Goal: Find specific page/section: Find specific page/section

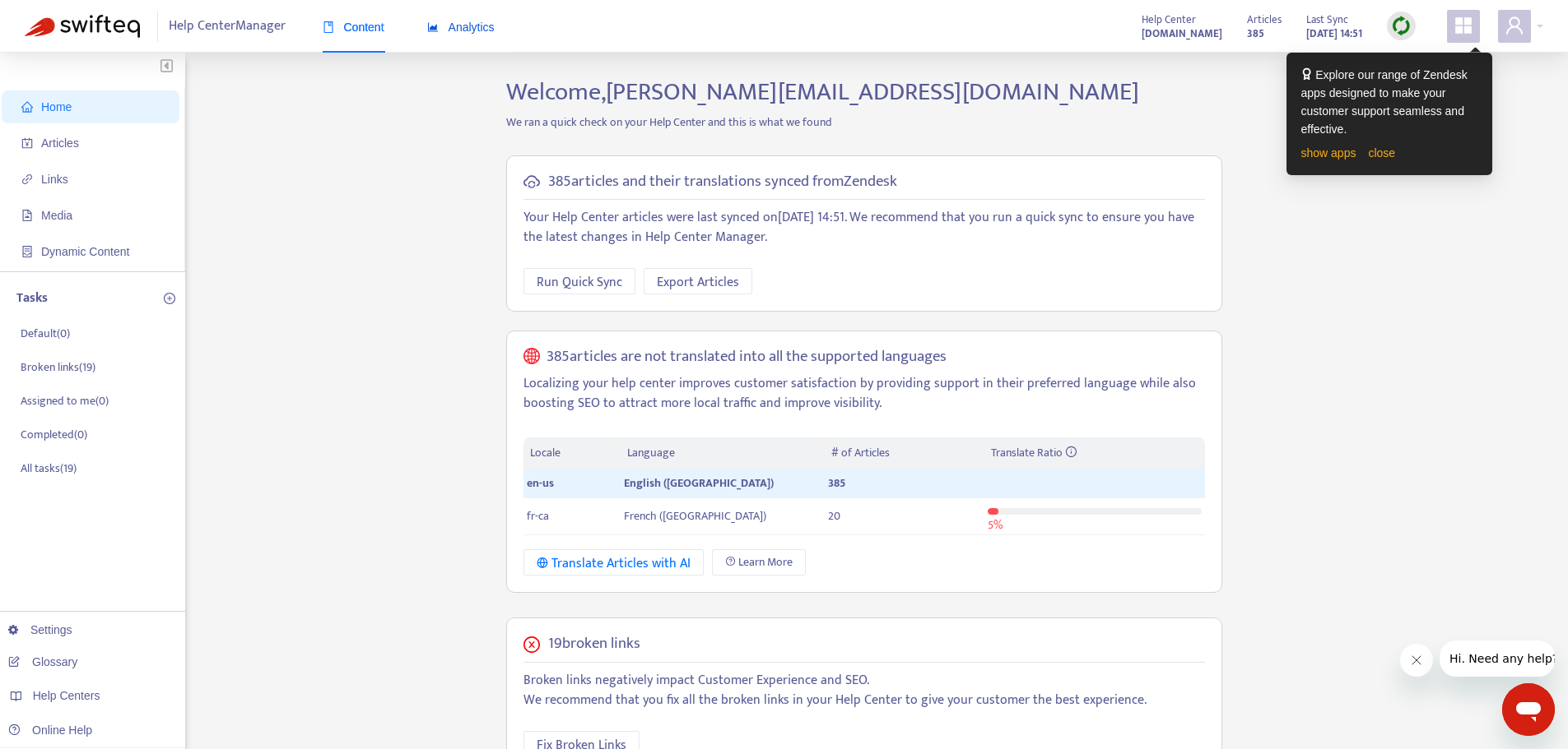
click at [481, 28] on span "Analytics" at bounding box center [461, 27] width 67 height 13
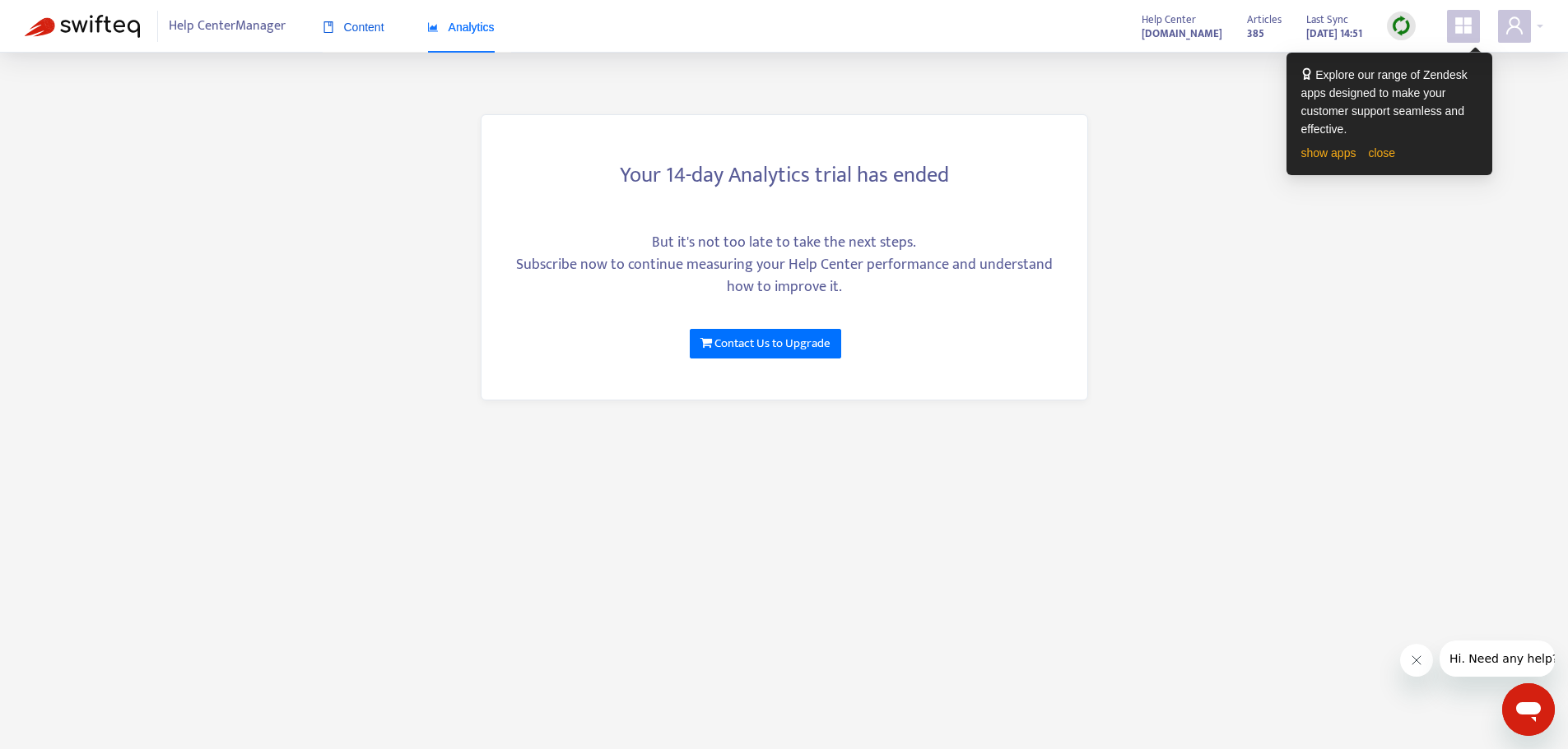
click at [357, 25] on span "Content" at bounding box center [353, 27] width 62 height 13
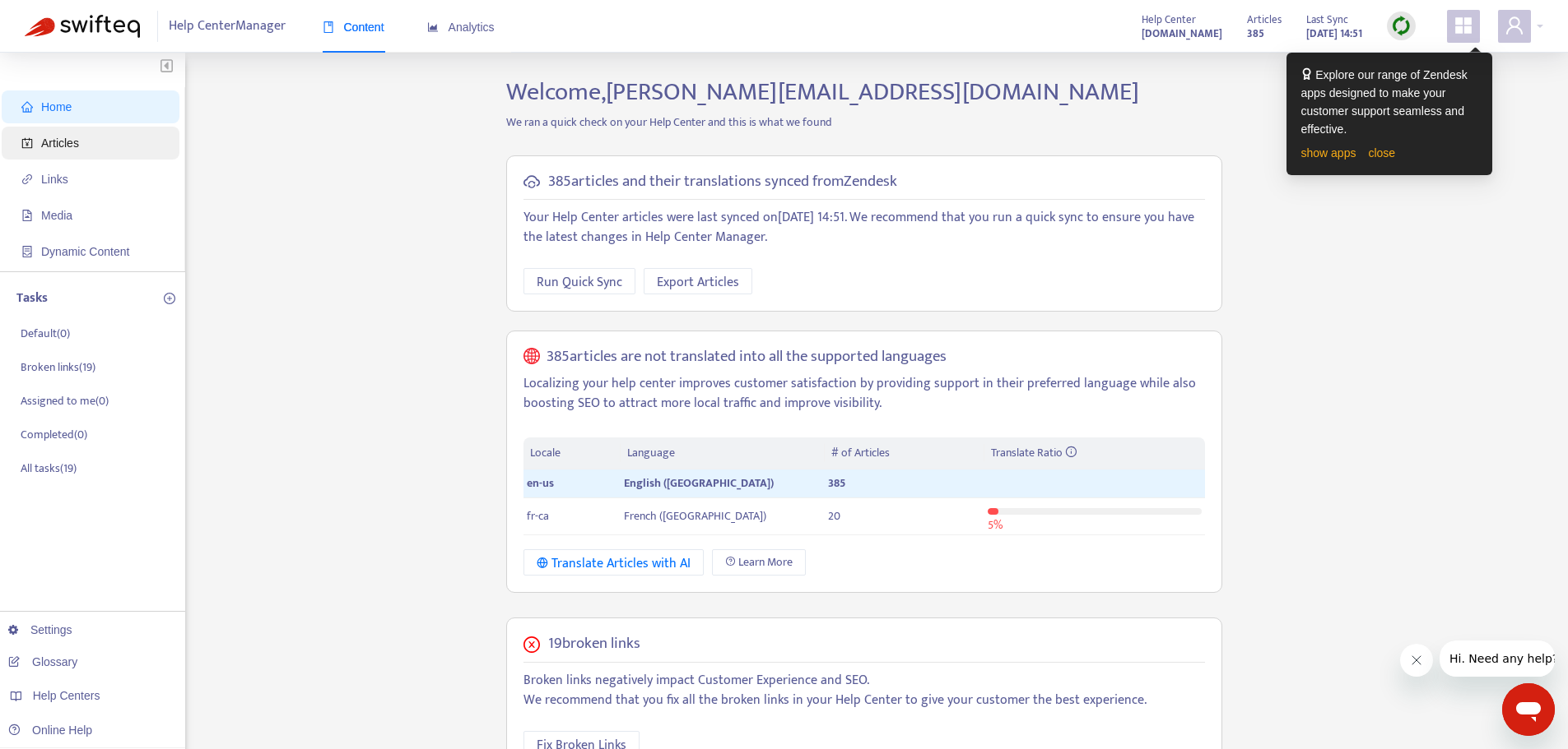
click at [54, 141] on span "Articles" at bounding box center [59, 143] width 38 height 13
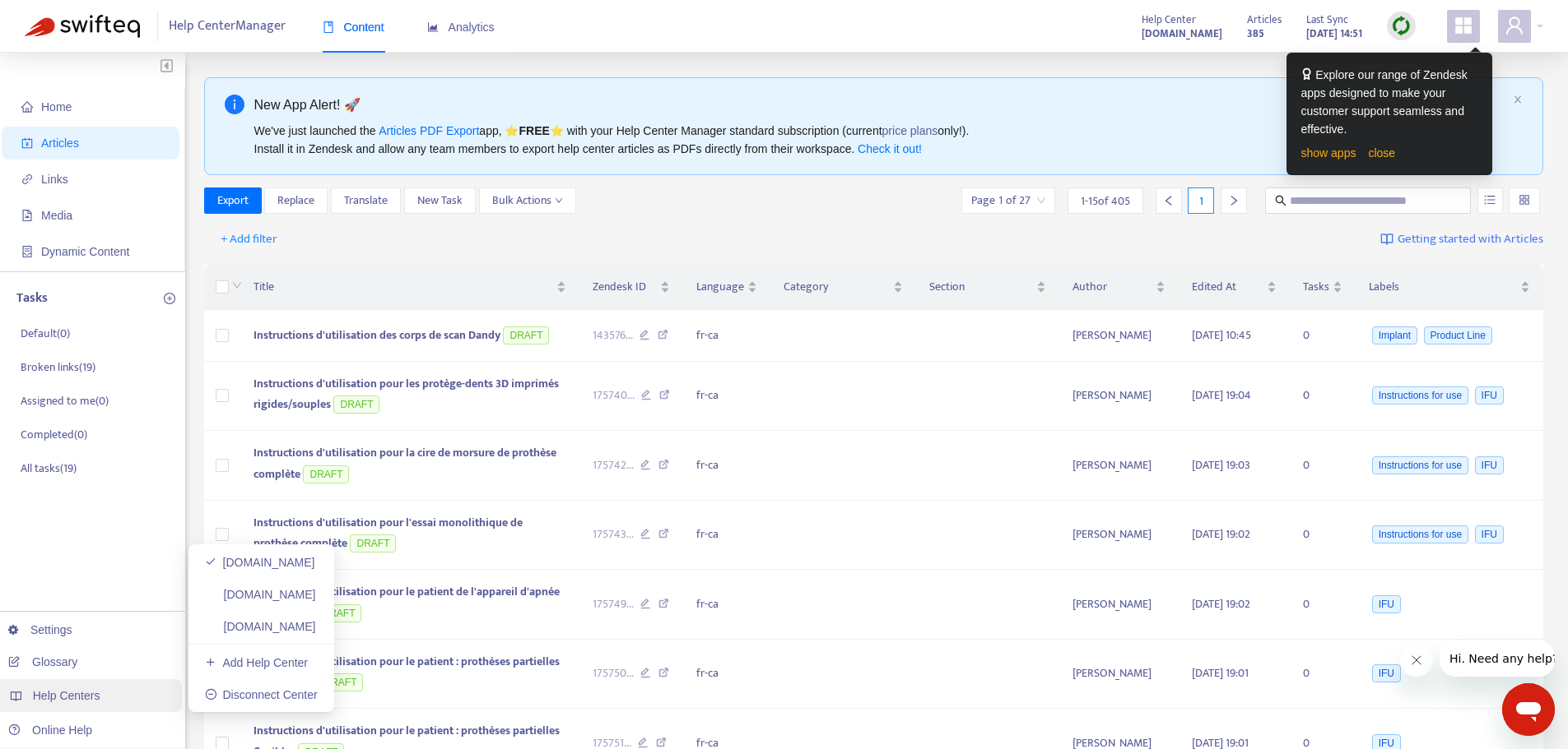
click at [68, 699] on span "Help Centers" at bounding box center [66, 696] width 67 height 13
click at [299, 598] on link "dandyinternal.zendesk.com" at bounding box center [260, 594] width 111 height 13
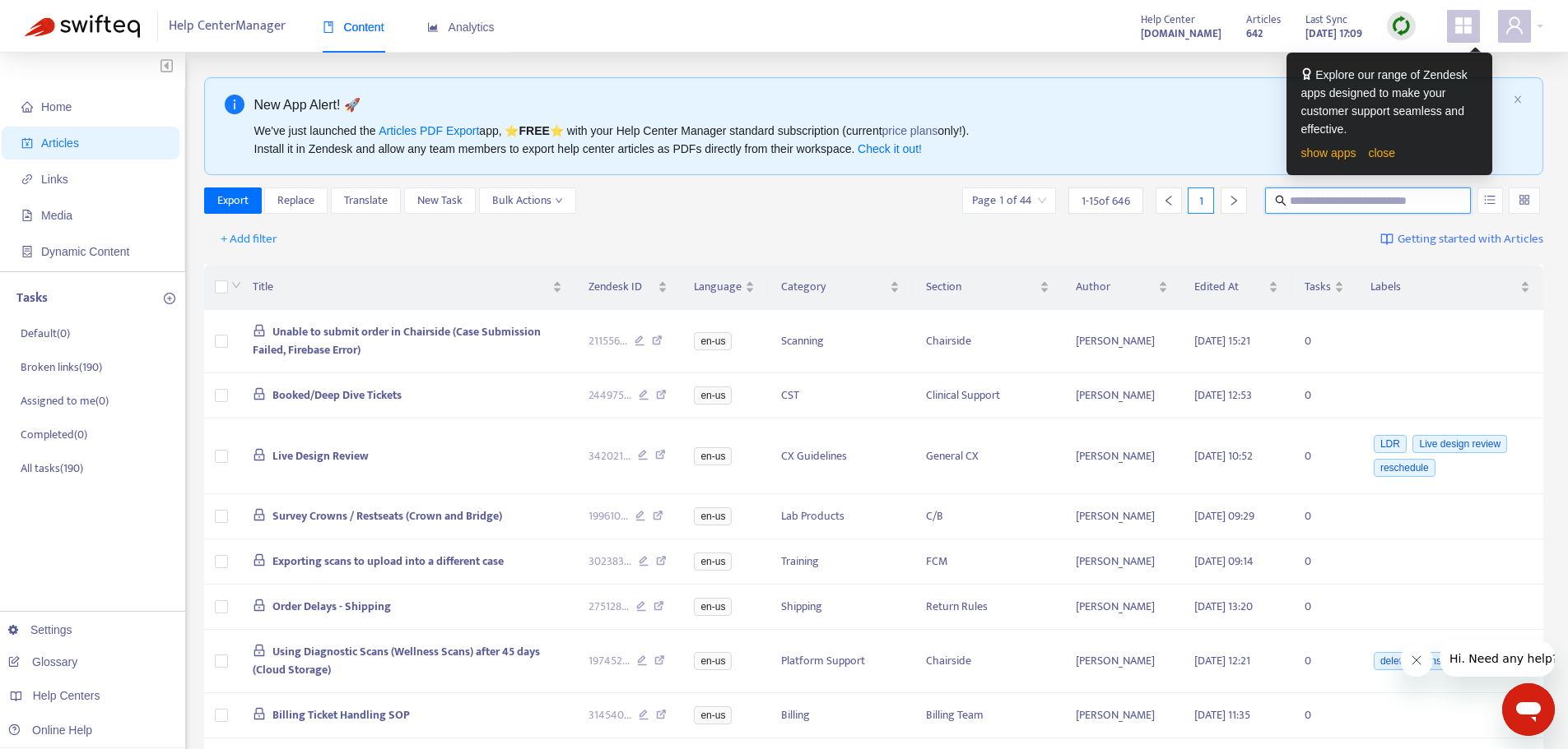
click at [1308, 197] on input "text" at bounding box center [1369, 200] width 158 height 18
click at [1378, 146] on link "close" at bounding box center [1381, 152] width 27 height 13
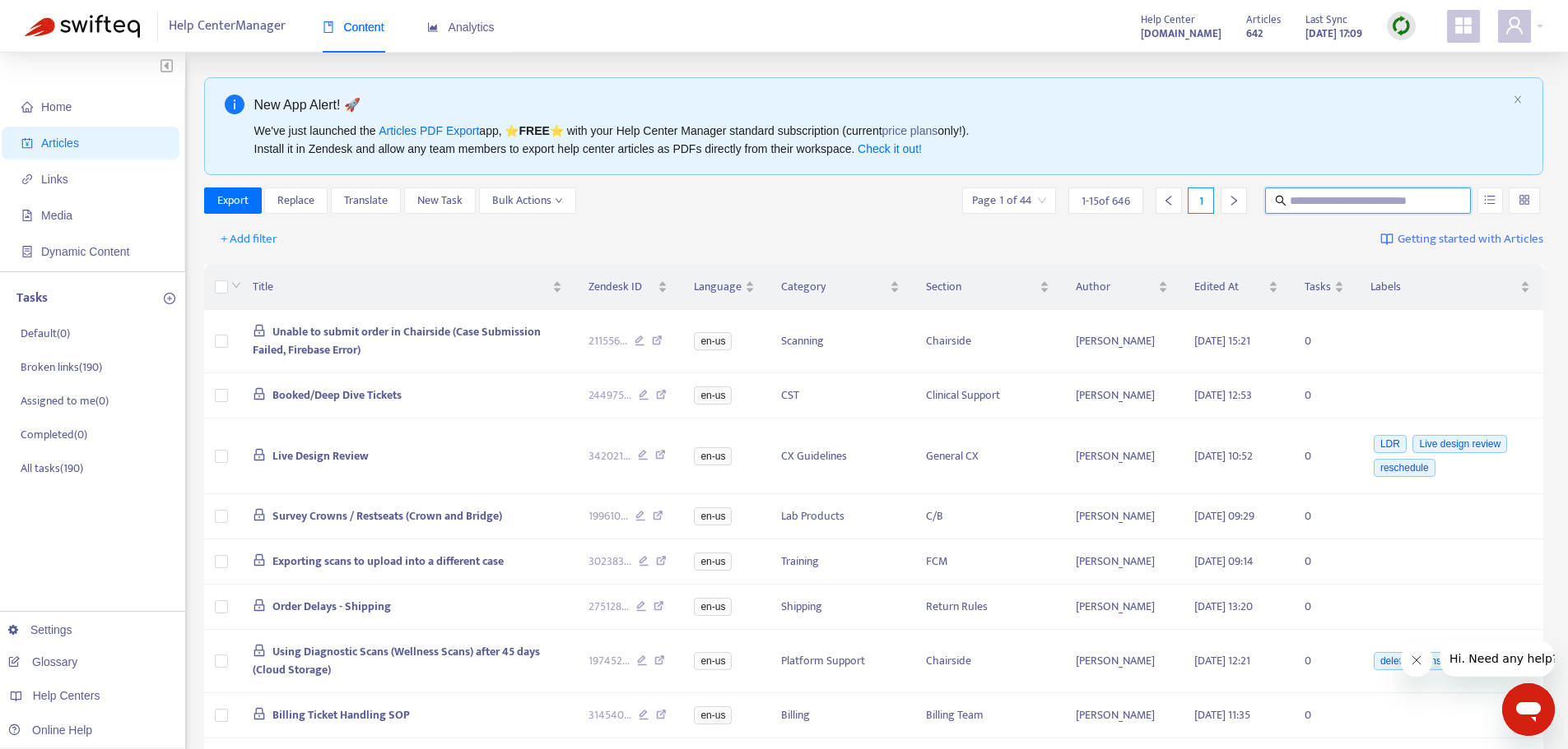
drag, startPoint x: 1298, startPoint y: 191, endPoint x: 1291, endPoint y: 200, distance: 11.4
click at [1291, 200] on input "text" at bounding box center [1369, 200] width 158 height 18
drag, startPoint x: 1289, startPoint y: 197, endPoint x: 1242, endPoint y: 228, distance: 56.3
click at [1242, 228] on div "+ Add filter Getting started with Articles" at bounding box center [873, 240] width 1340 height 39
click at [1347, 202] on input "text" at bounding box center [1369, 200] width 158 height 18
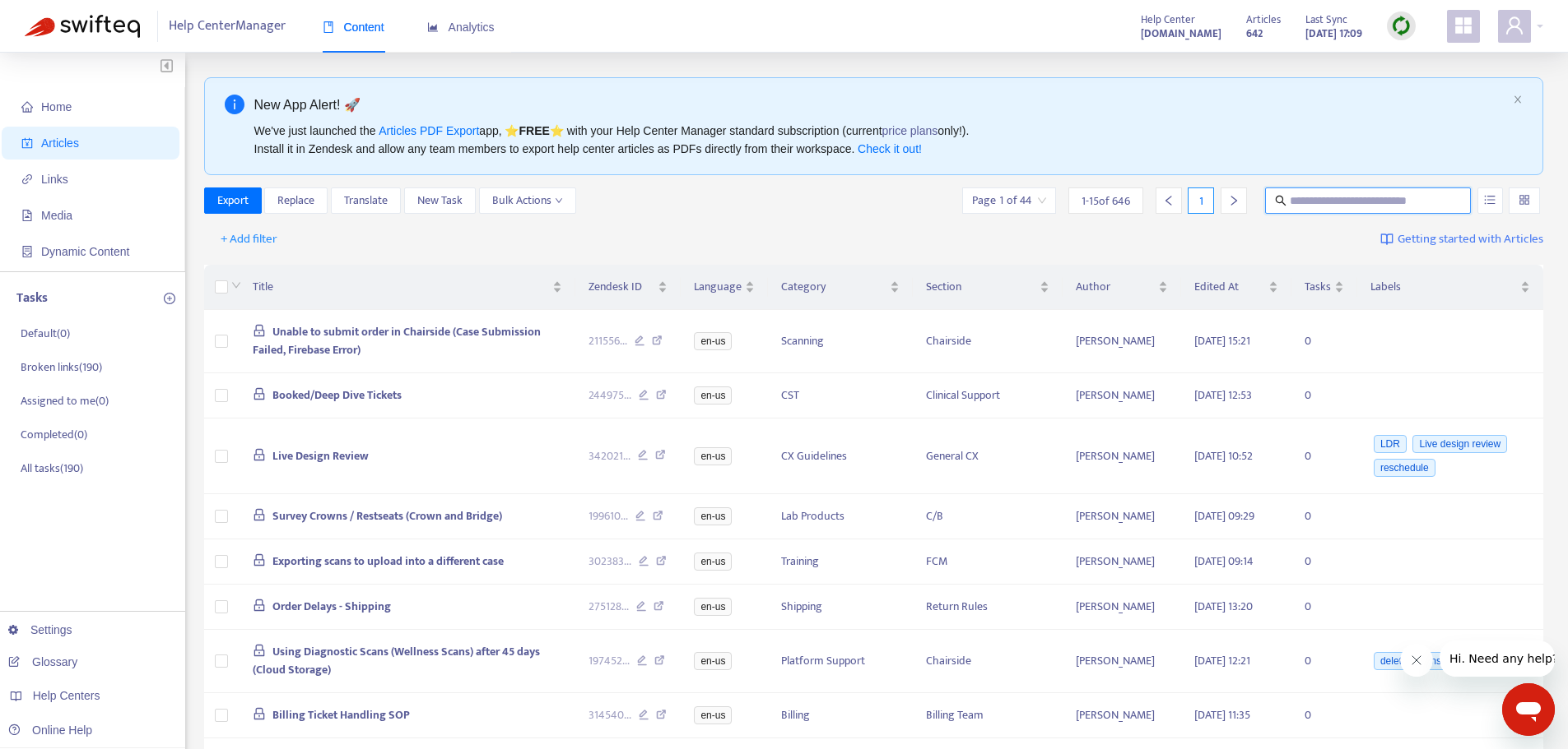
paste input "**"
type input "**"
